Goal: Task Accomplishment & Management: Manage account settings

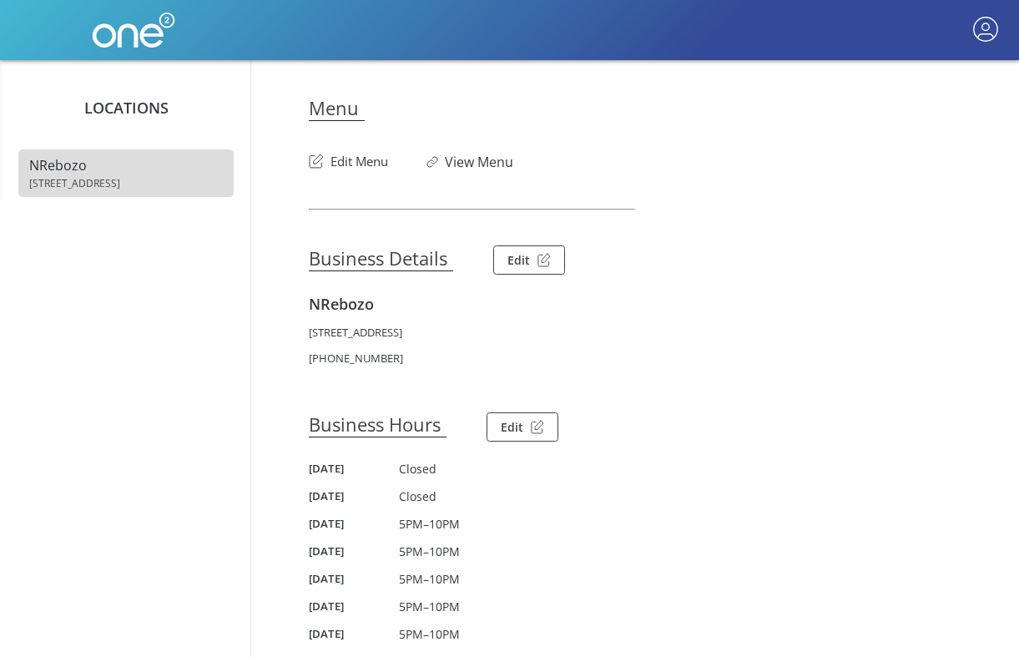
click at [368, 166] on button "Edit Menu" at bounding box center [348, 157] width 79 height 27
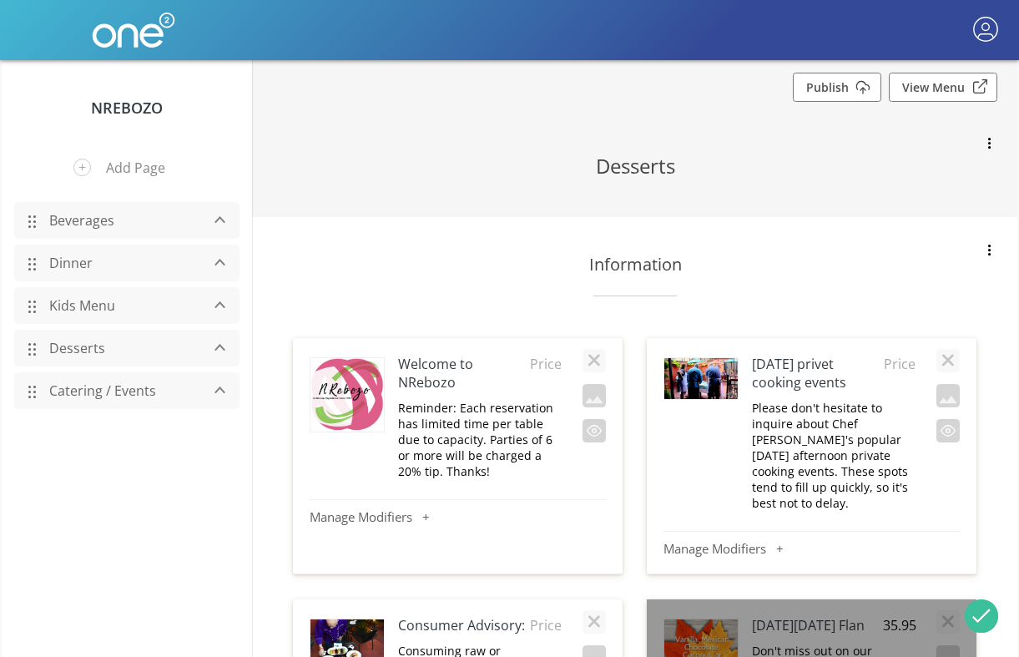
click at [72, 224] on link "Beverages" at bounding box center [120, 220] width 159 height 32
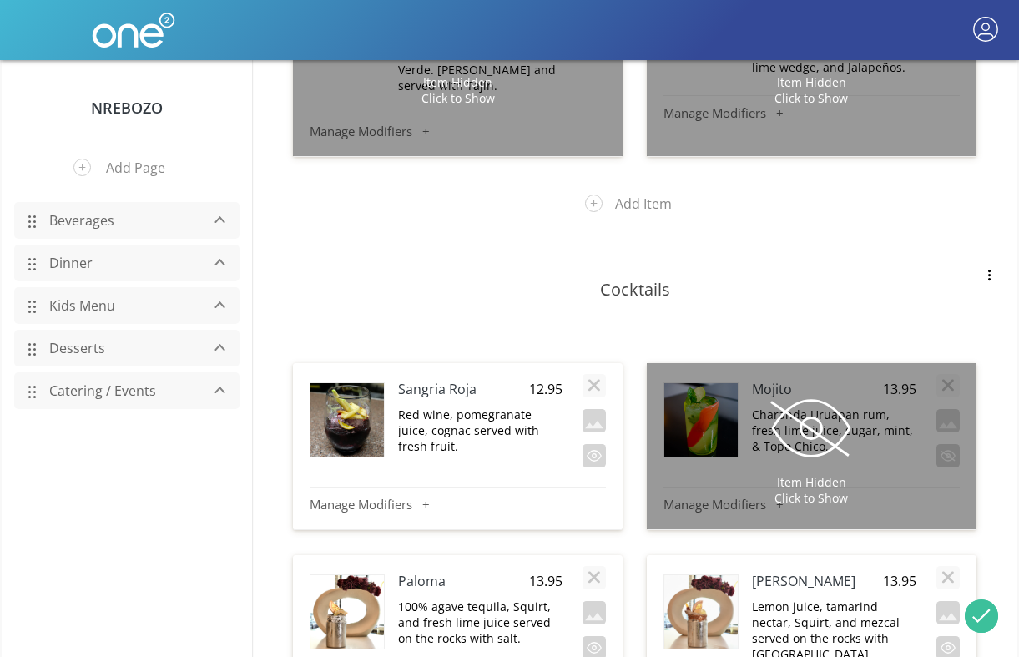
scroll to position [4541, 0]
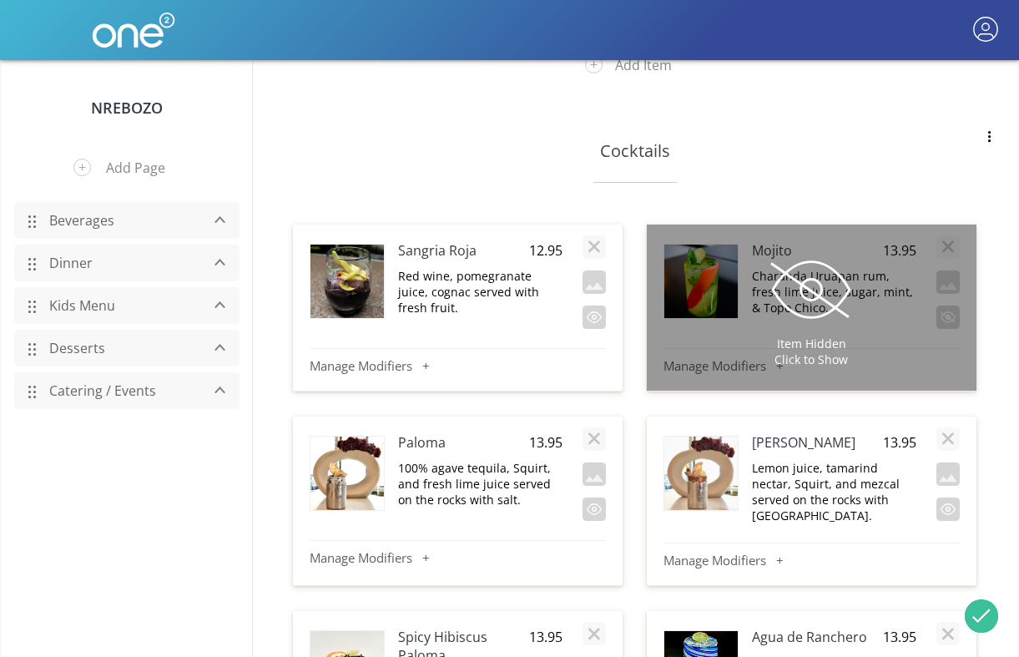
click at [92, 296] on link "Kids Menu" at bounding box center [120, 306] width 159 height 32
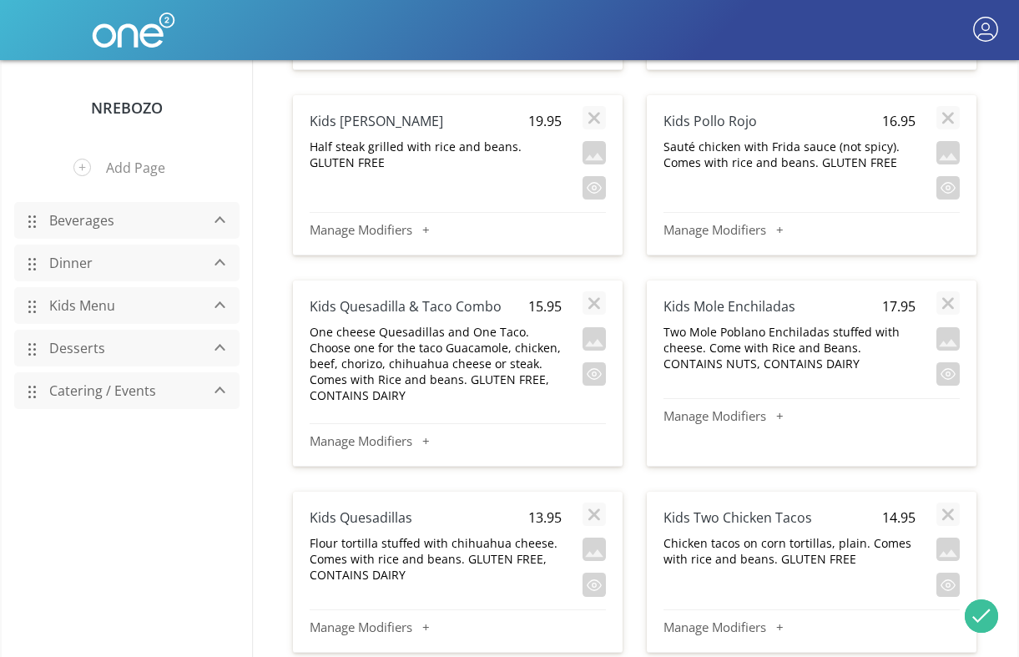
scroll to position [899, 0]
click at [350, 509] on h4 "Kids Quesadillas" at bounding box center [410, 518] width 201 height 18
click at [550, 509] on span "13.95" at bounding box center [541, 518] width 42 height 18
click at [431, 552] on p "Flour tortilla stuffed with chihuahua cheese. Comes with rice and beans. GLUTEN…" at bounding box center [436, 560] width 252 height 48
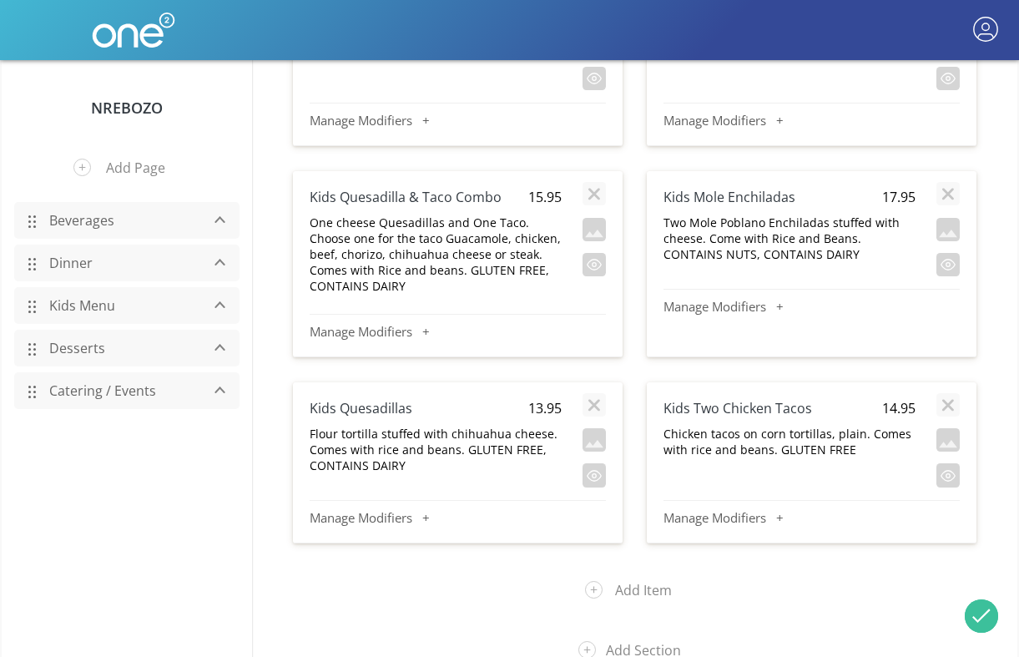
scroll to position [1008, 0]
click at [387, 400] on h4 "Kids Quesadillas" at bounding box center [410, 409] width 201 height 18
click at [391, 439] on p "Flour tortilla stuffed with chihuahua cheese. Comes with rice and beans. GLUTEN…" at bounding box center [436, 450] width 252 height 48
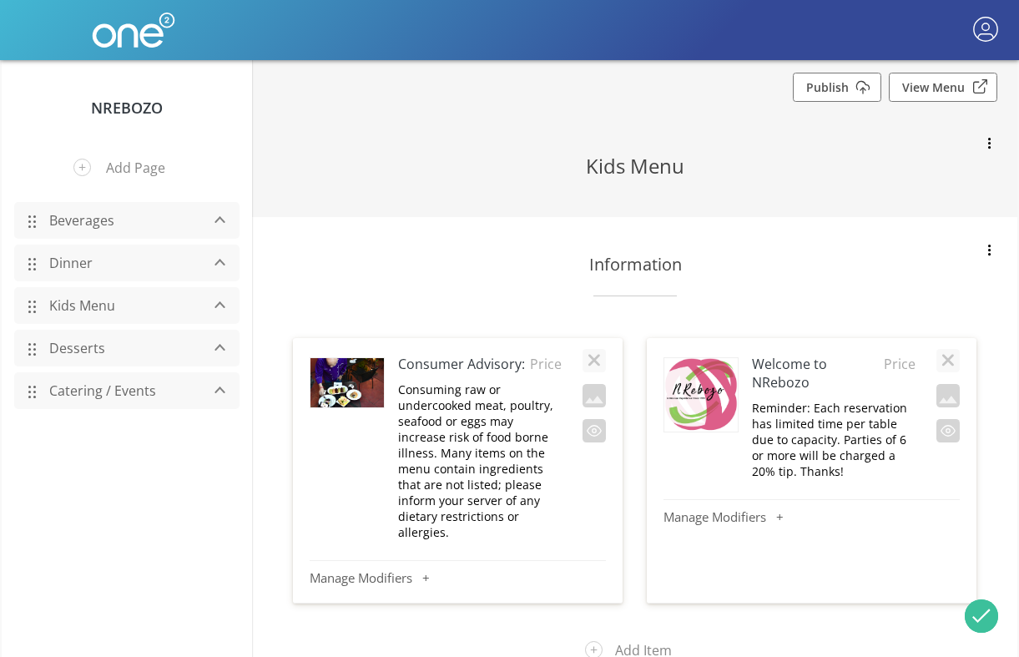
scroll to position [0, 0]
click at [88, 229] on link "Beverages" at bounding box center [120, 220] width 159 height 32
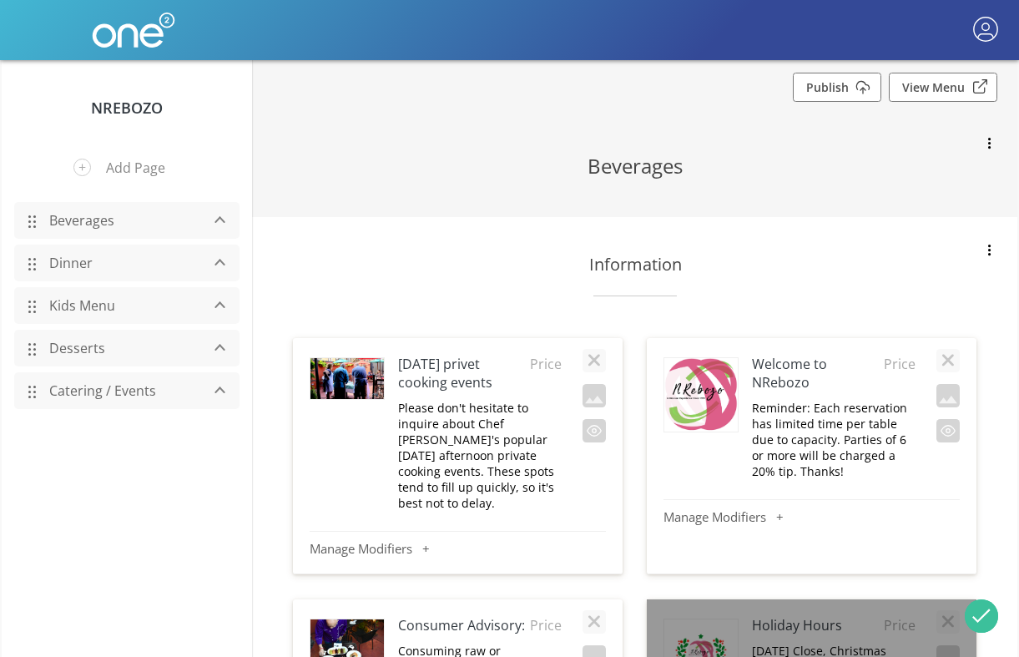
click at [88, 229] on link "Beverages" at bounding box center [120, 220] width 159 height 32
click at [986, 250] on button "button" at bounding box center [988, 250] width 23 height 23
click at [986, 250] on div at bounding box center [509, 328] width 1019 height 657
click at [986, 144] on button "button" at bounding box center [988, 144] width 23 height 23
click at [986, 144] on div at bounding box center [509, 328] width 1019 height 657
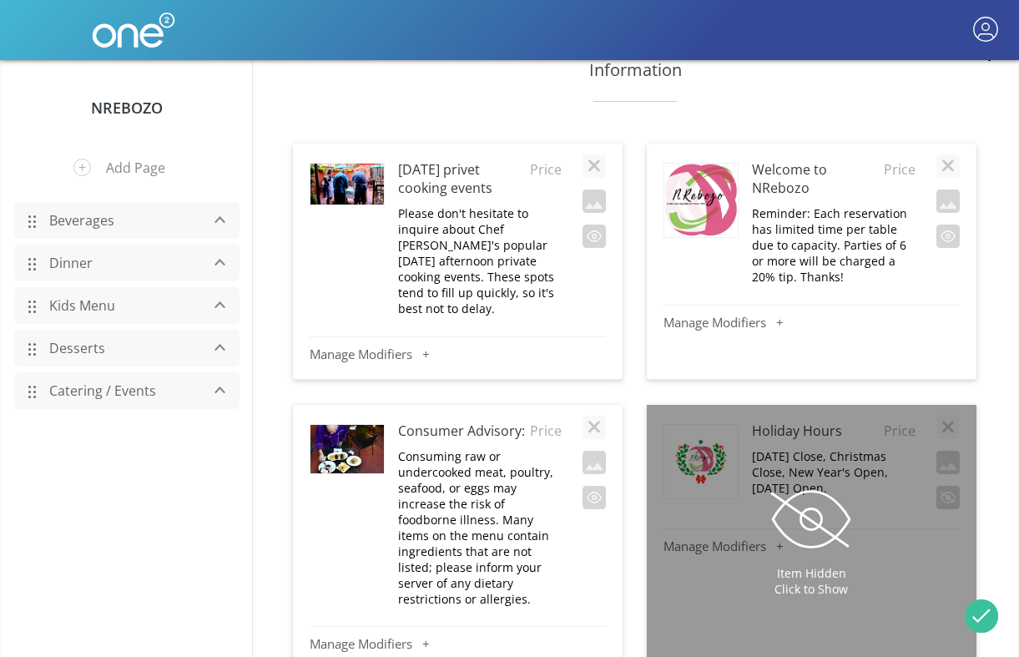
scroll to position [201, 0]
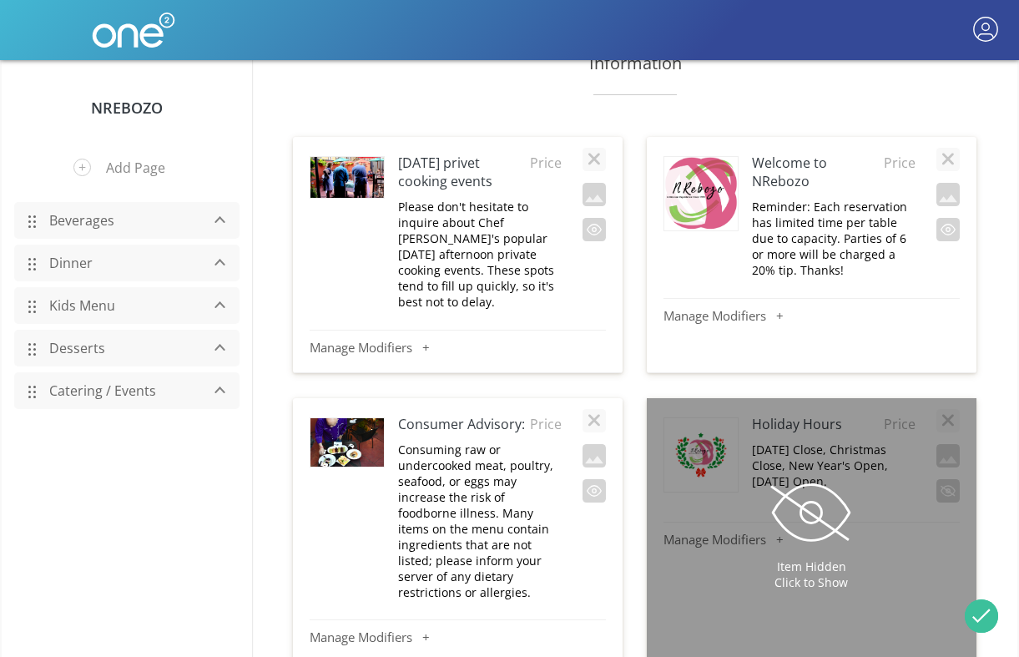
drag, startPoint x: 523, startPoint y: 179, endPoint x: 697, endPoint y: 454, distance: 325.5
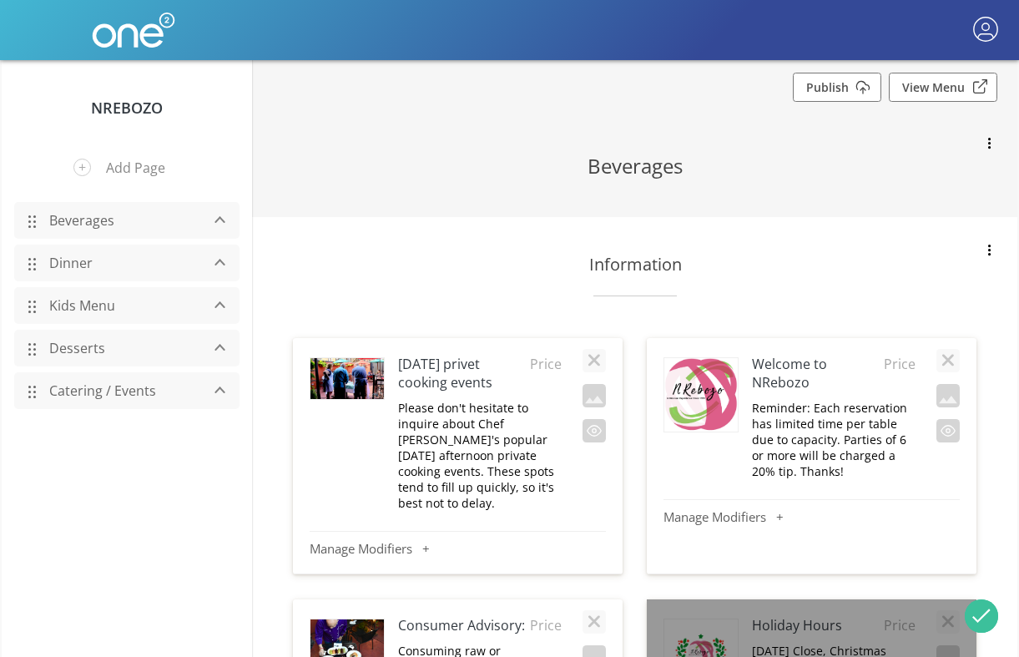
scroll to position [0, 0]
click at [848, 88] on link "Publish" at bounding box center [837, 87] width 88 height 29
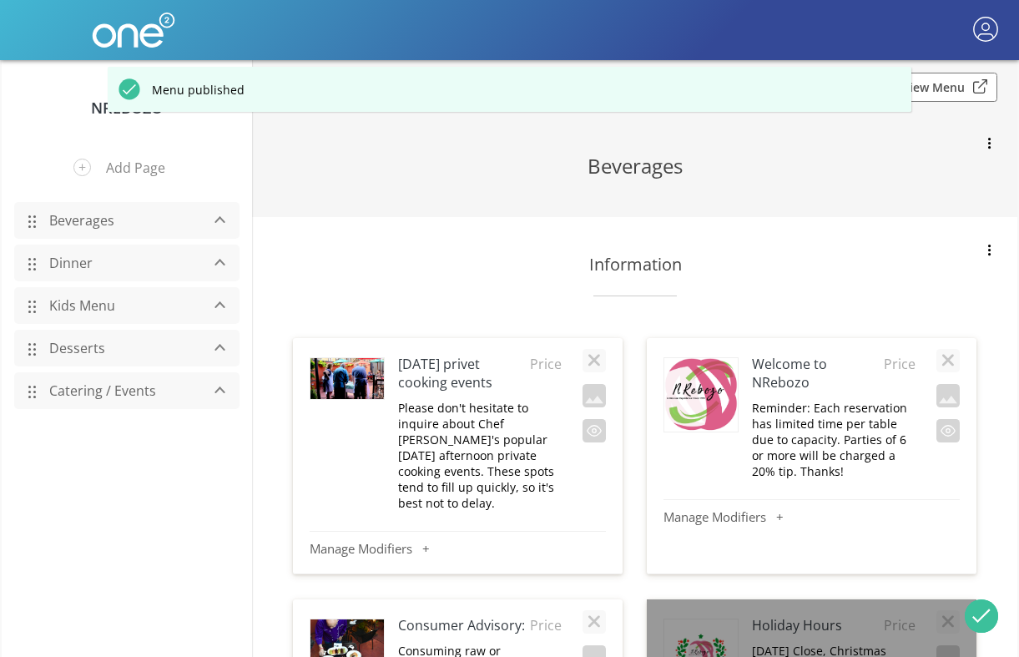
click at [863, 83] on div "Menu published" at bounding box center [510, 89] width 804 height 45
